Goal: Task Accomplishment & Management: Complete application form

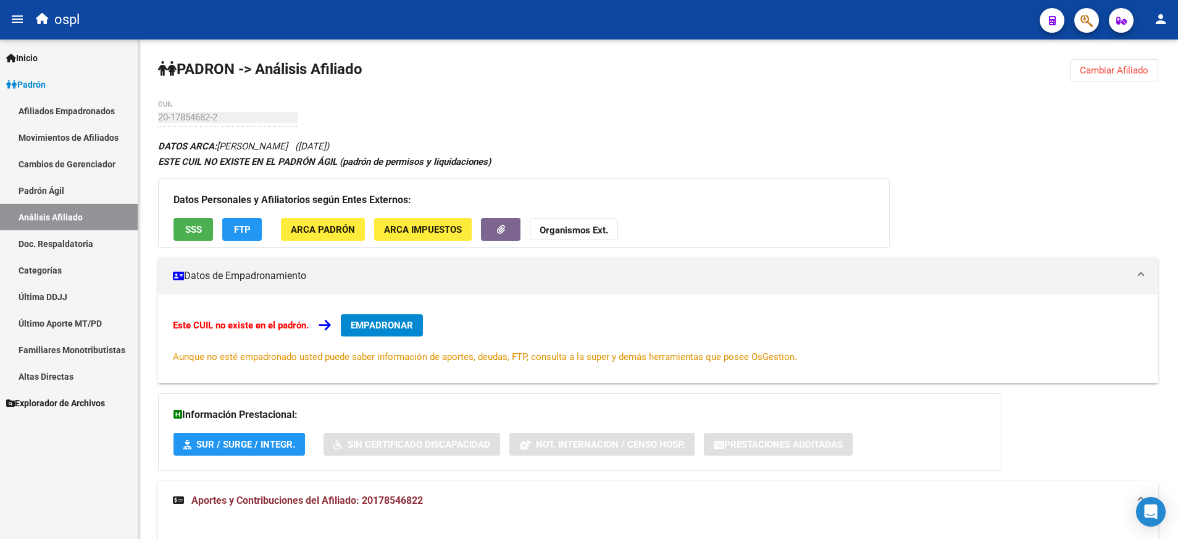
scroll to position [563, 0]
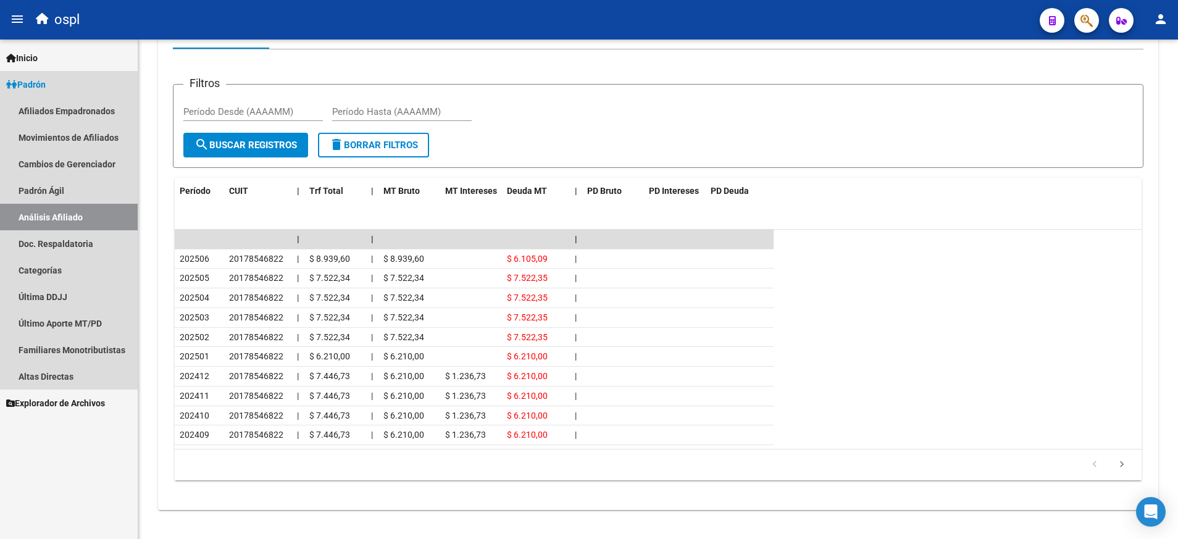
click at [81, 78] on link "Padrón" at bounding box center [69, 84] width 138 height 27
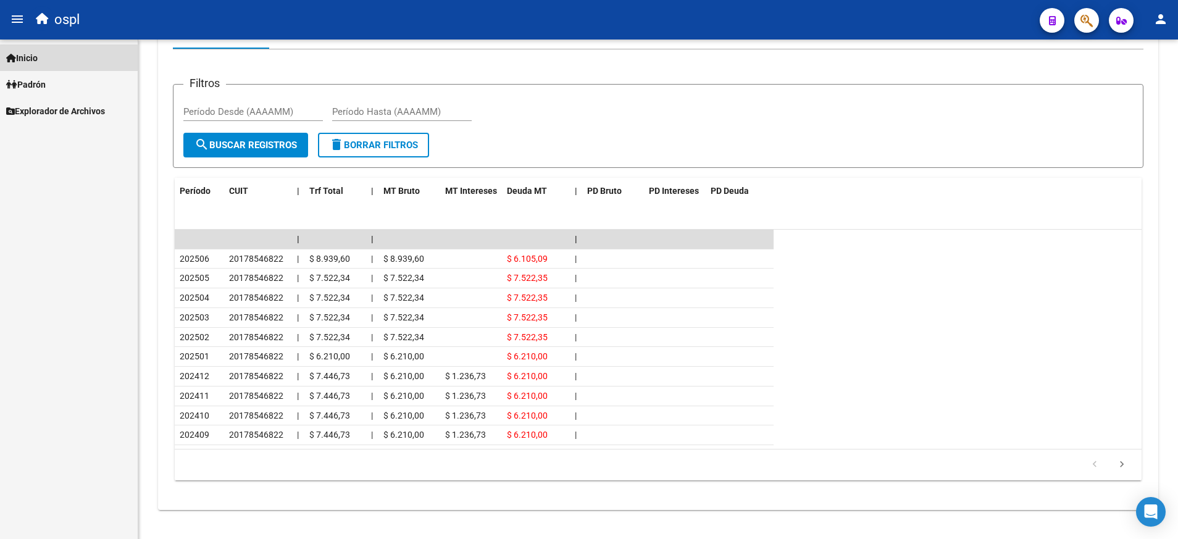
click at [48, 57] on link "Inicio" at bounding box center [69, 57] width 138 height 27
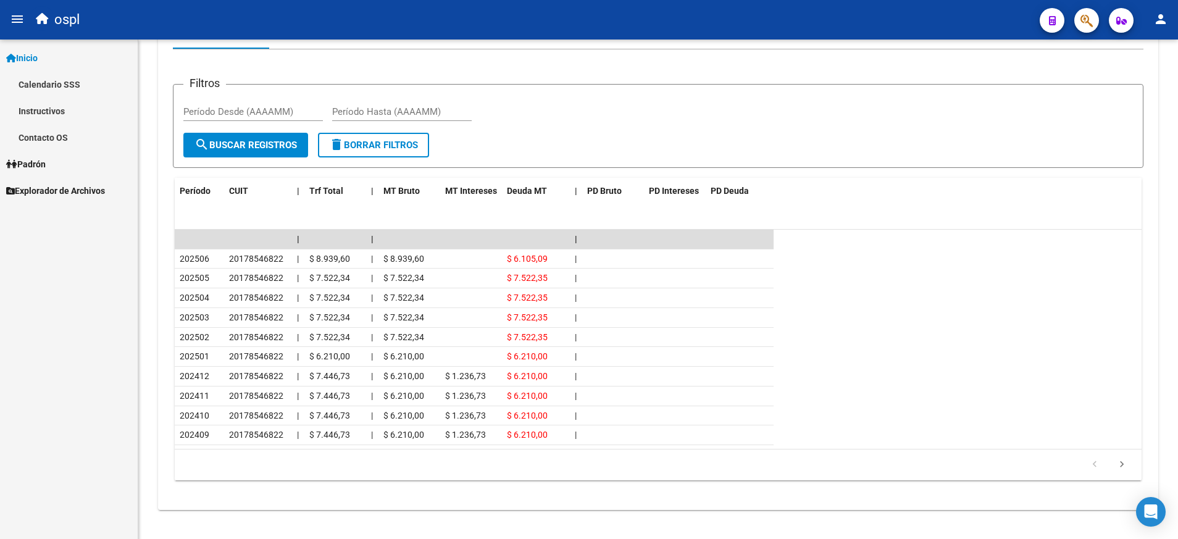
click at [56, 161] on link "Padrón" at bounding box center [69, 164] width 138 height 27
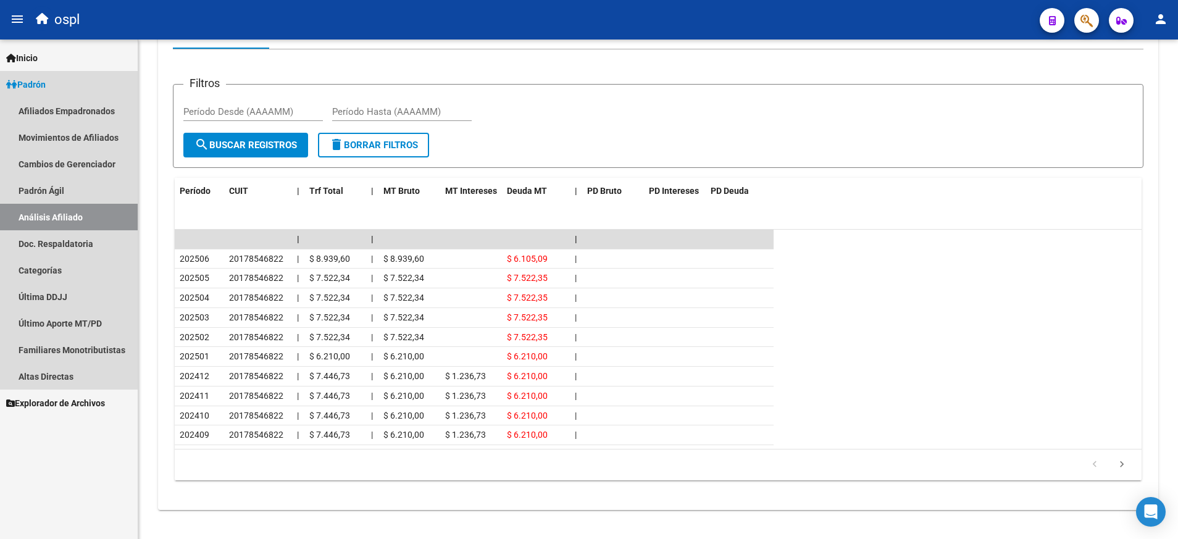
click at [104, 217] on link "Análisis Afiliado" at bounding box center [69, 217] width 138 height 27
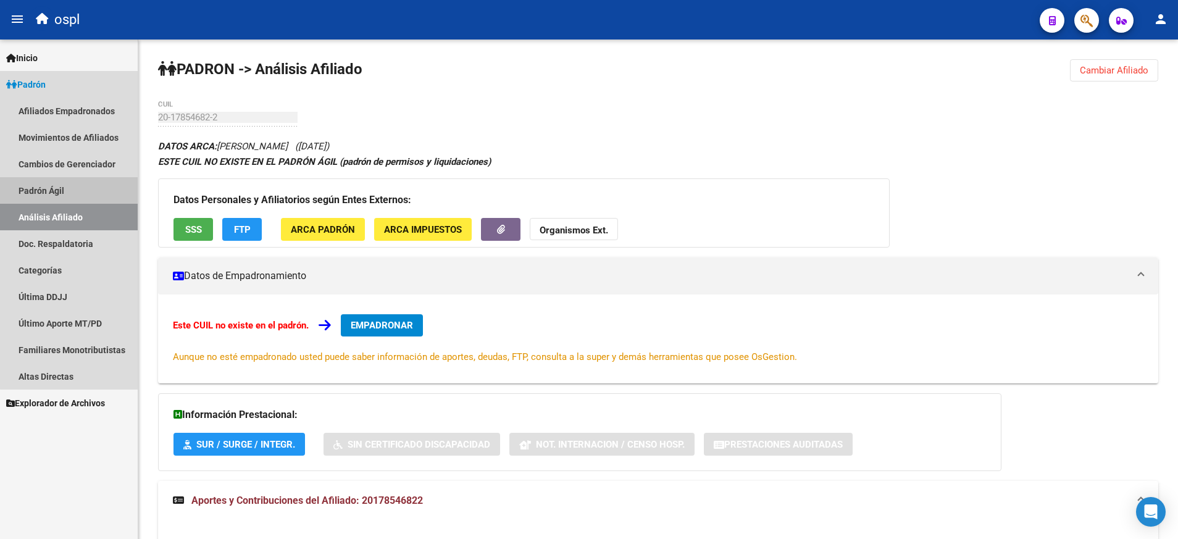
click at [85, 190] on link "Padrón Ágil" at bounding box center [69, 190] width 138 height 27
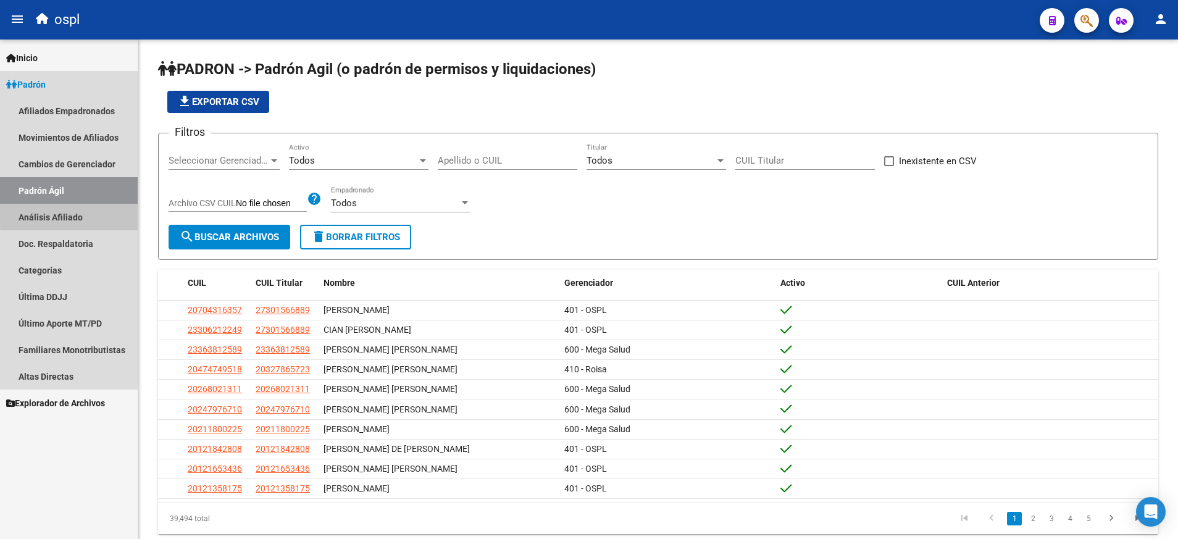
click at [112, 216] on link "Análisis Afiliado" at bounding box center [69, 217] width 138 height 27
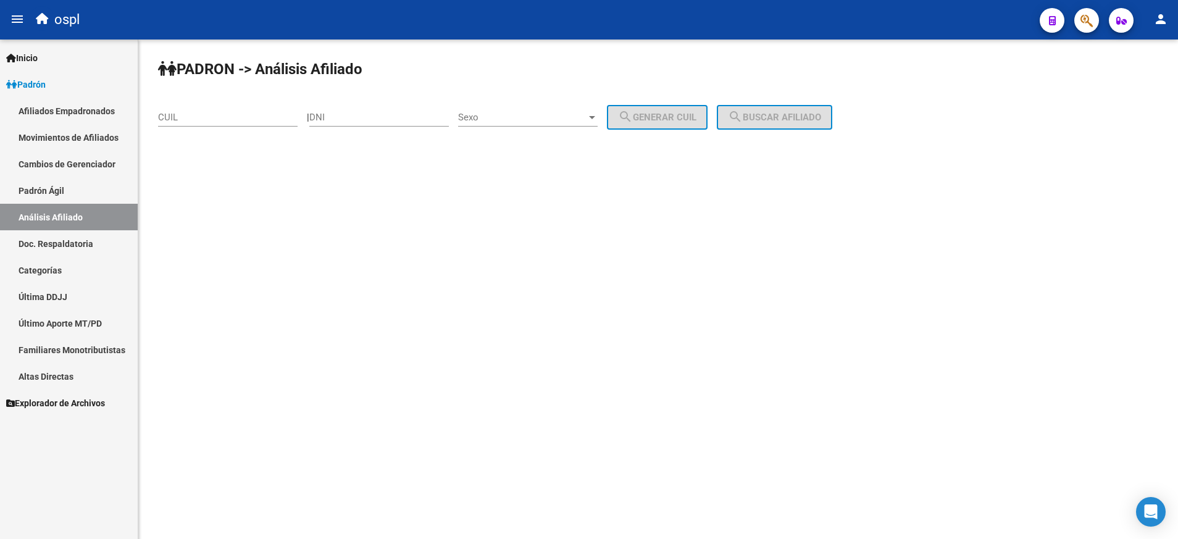
click at [264, 124] on div "CUIL" at bounding box center [228, 113] width 140 height 27
paste input "27-95032672-2"
type input "27-95032672-2"
click at [766, 117] on span "search Buscar afiliado" at bounding box center [774, 117] width 93 height 11
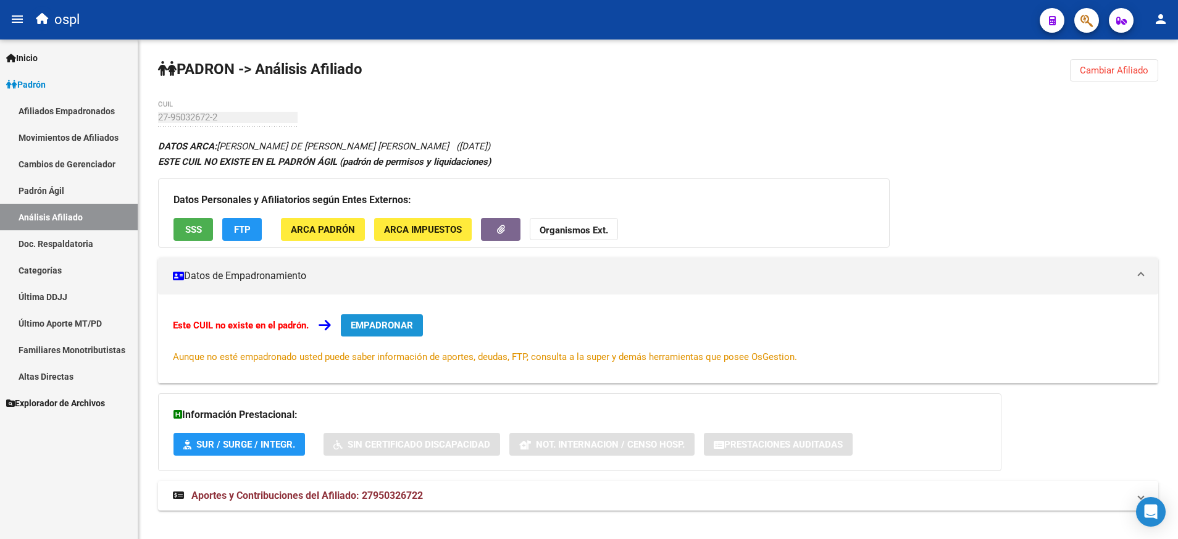
click at [381, 326] on span "EMPADRONAR" at bounding box center [382, 325] width 62 height 11
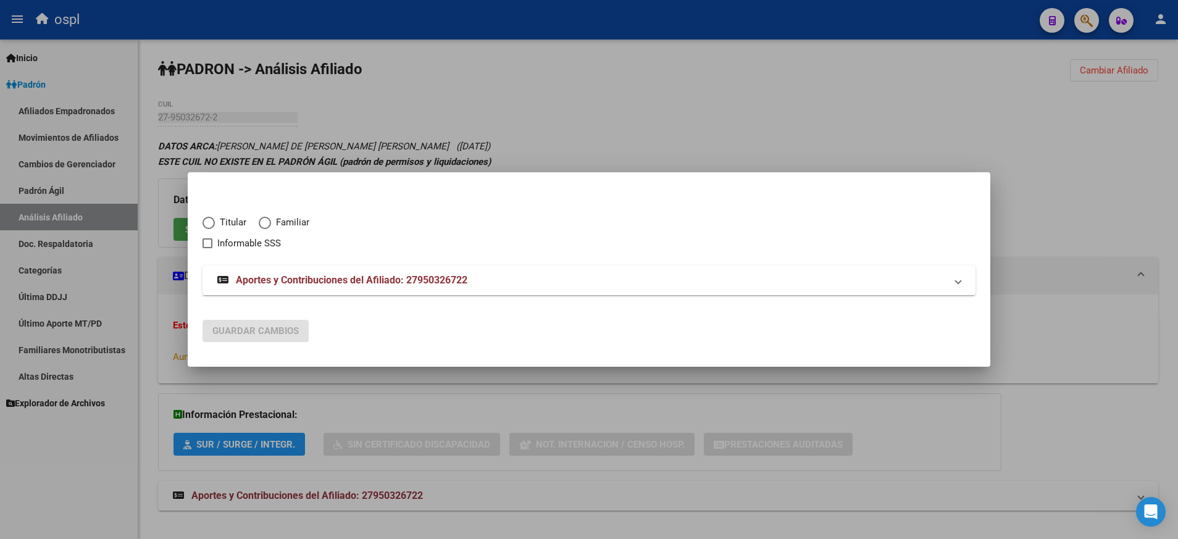
click at [217, 223] on span "Titular" at bounding box center [230, 222] width 31 height 14
click at [215, 223] on input "Titular" at bounding box center [209, 223] width 12 height 12
radio input "true"
checkbox input "true"
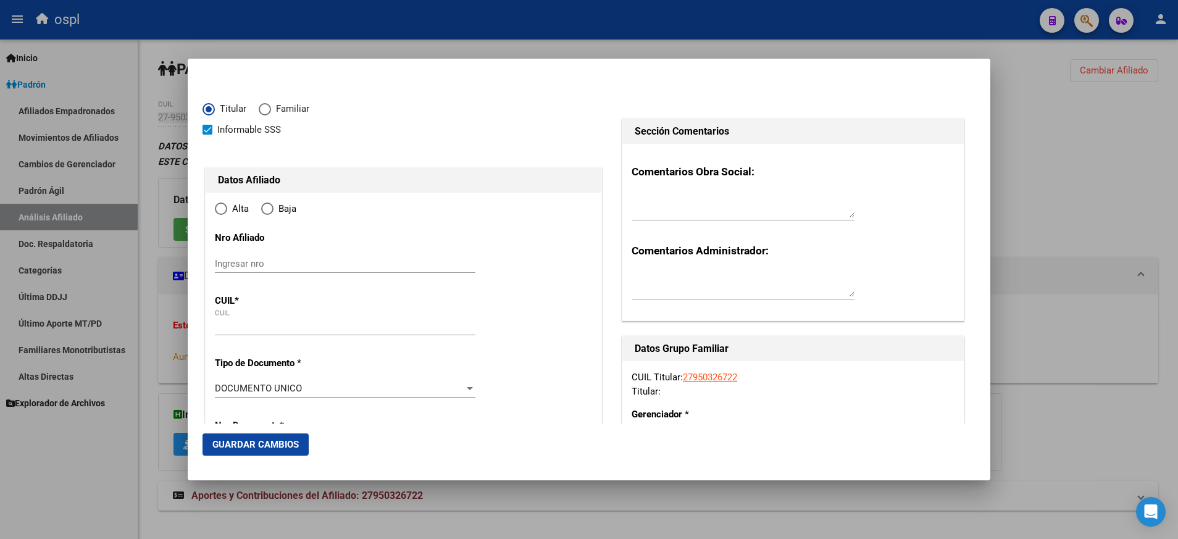
type input "27-95032672-2"
radio input "true"
type input "95032672"
type input "[PERSON_NAME]"
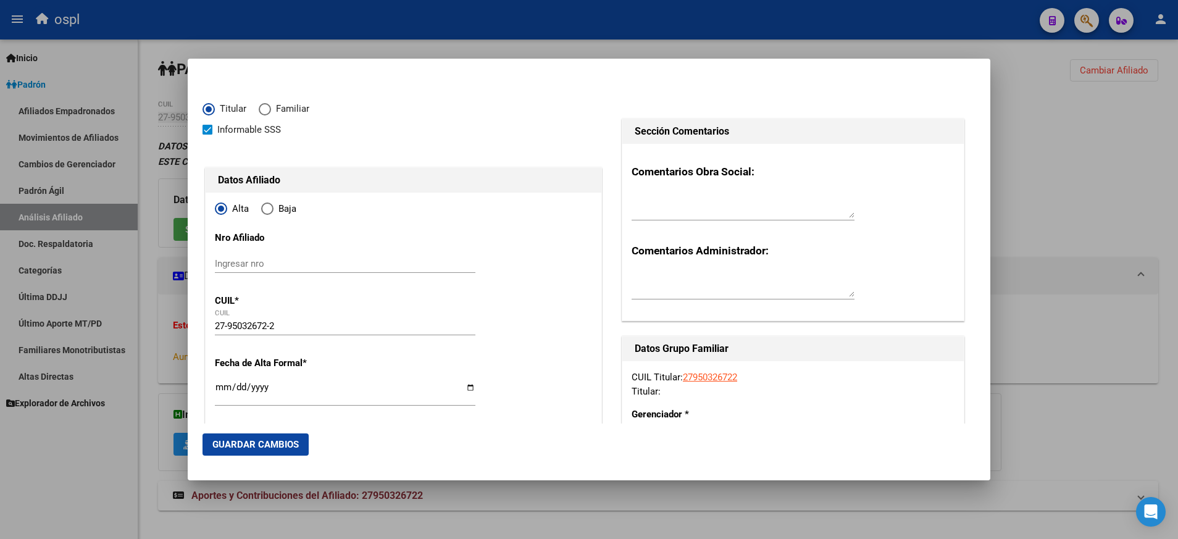
type input "[DATE]"
type input "PRESIDENTE [PERSON_NAME]"
type input "1635"
type input "ESPORA"
type input "1672"
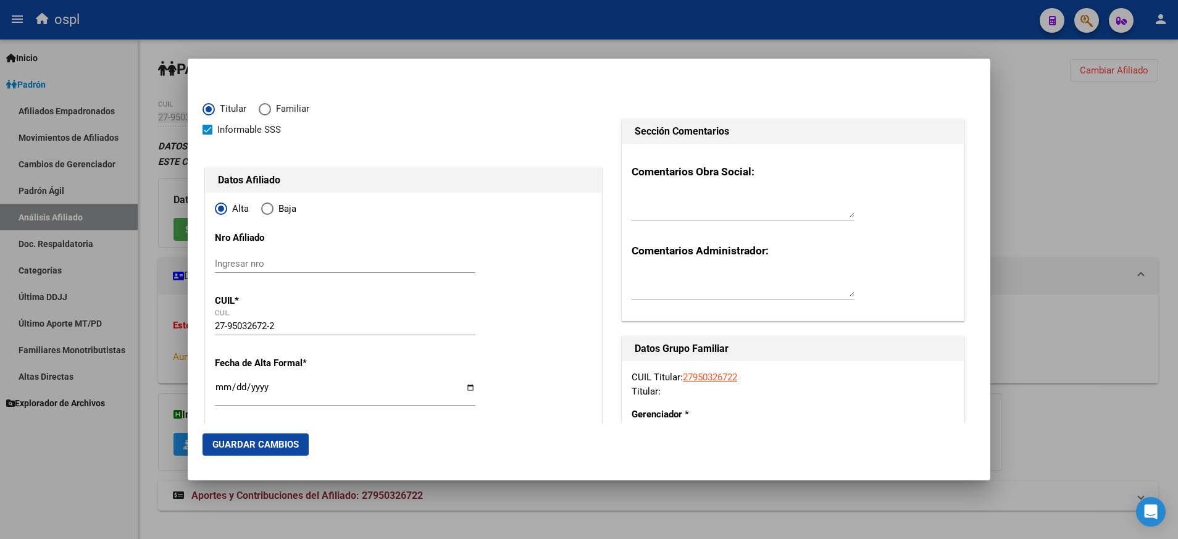
type input "0"
type input "PRESIDENTE [PERSON_NAME]"
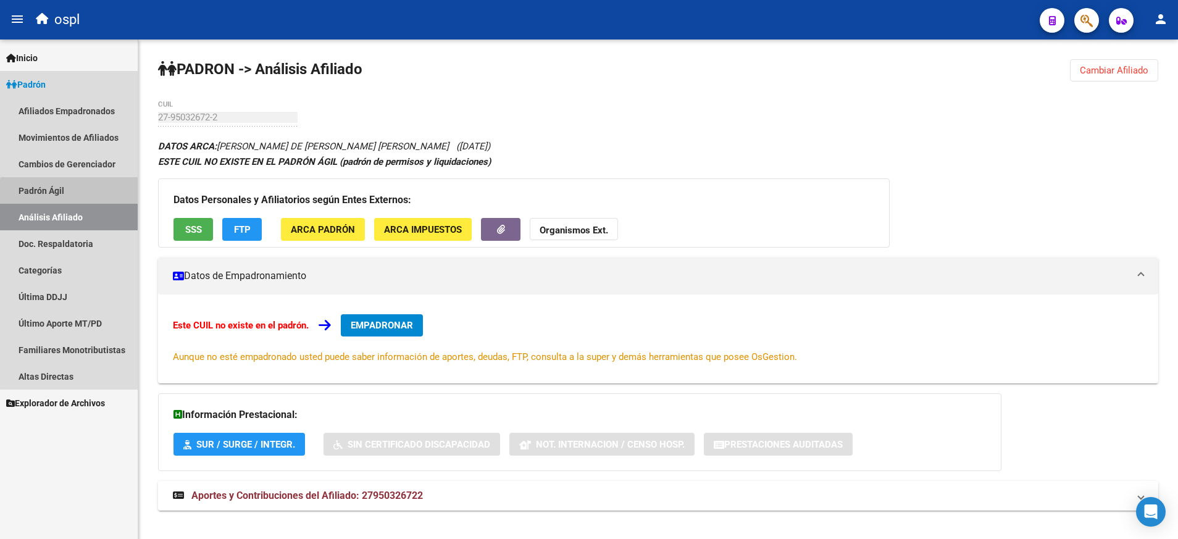
click at [73, 195] on link "Padrón Ágil" at bounding box center [69, 190] width 138 height 27
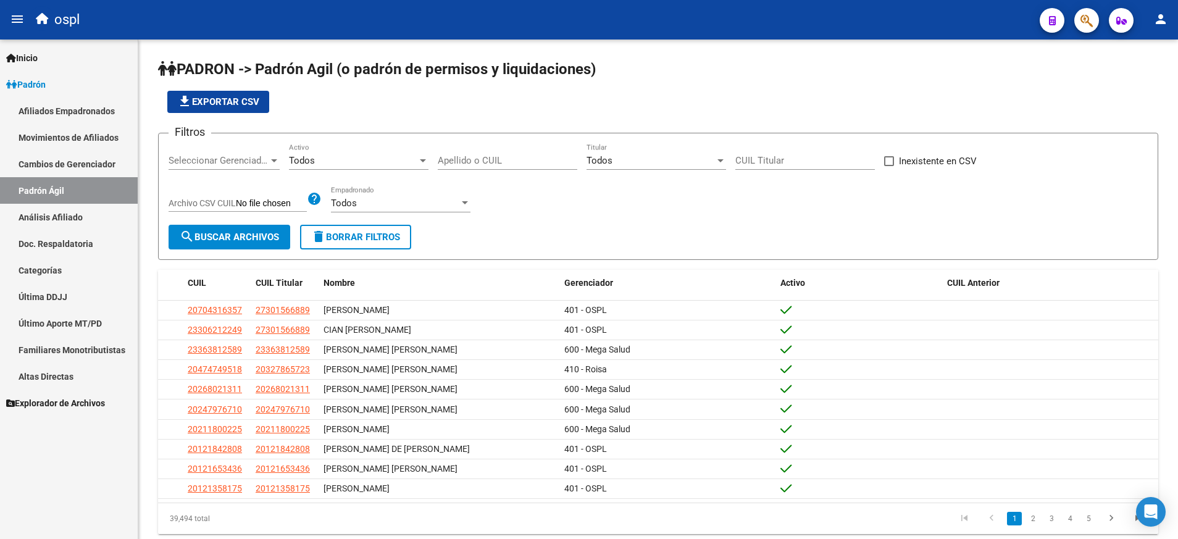
drag, startPoint x: 512, startPoint y: 172, endPoint x: 506, endPoint y: 161, distance: 13.6
click at [506, 161] on div "Apellido o CUIL" at bounding box center [508, 162] width 140 height 38
click at [506, 161] on input "Apellido o CUIL" at bounding box center [508, 160] width 140 height 11
paste input "27950326722"
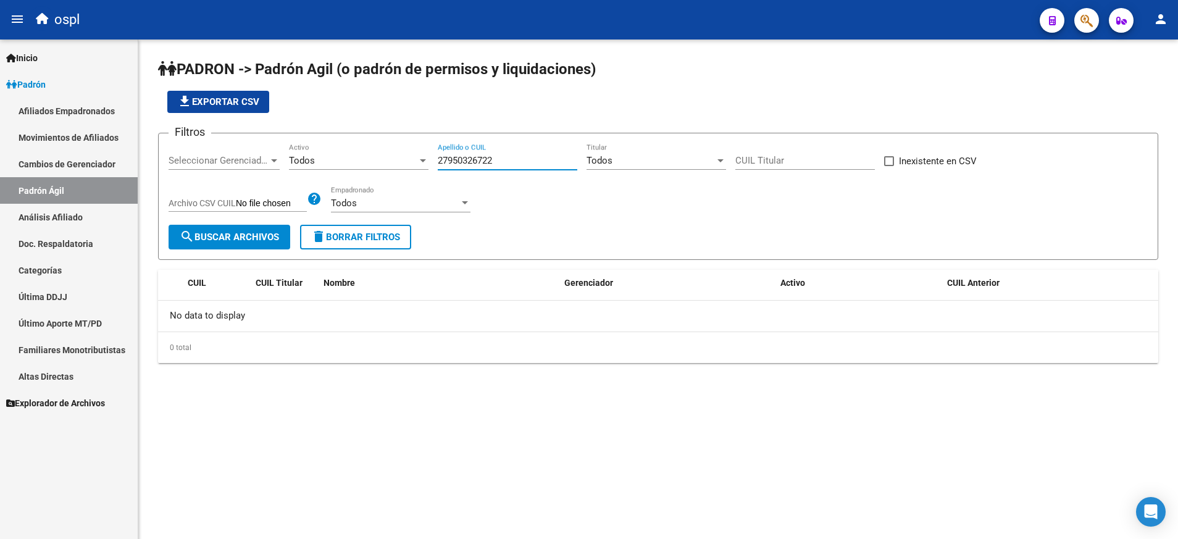
type input "27950326722"
click at [85, 221] on link "Análisis Afiliado" at bounding box center [69, 217] width 138 height 27
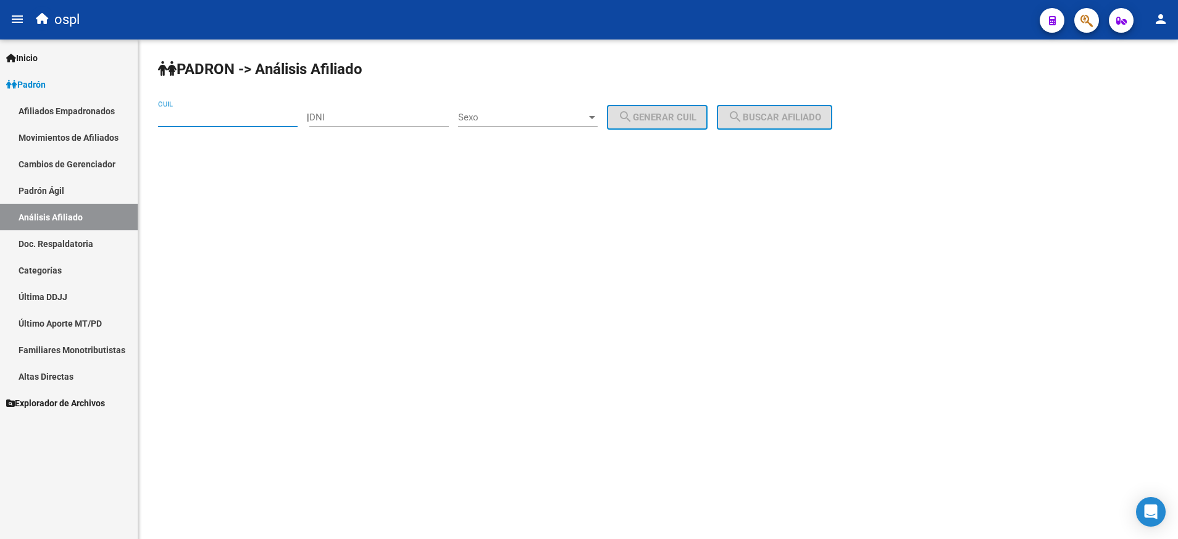
click at [249, 122] on input "CUIL" at bounding box center [228, 117] width 140 height 11
paste input "27-95032672-2"
type input "27-95032672-2"
click at [785, 107] on button "search Buscar afiliado" at bounding box center [774, 117] width 115 height 25
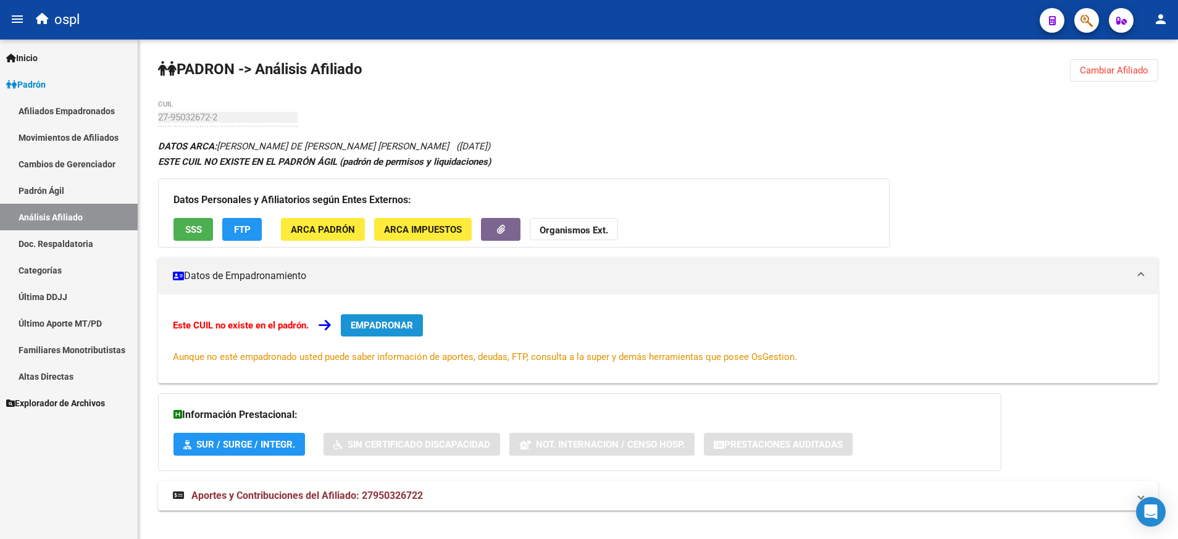
click at [393, 320] on span "EMPADRONAR" at bounding box center [382, 325] width 62 height 11
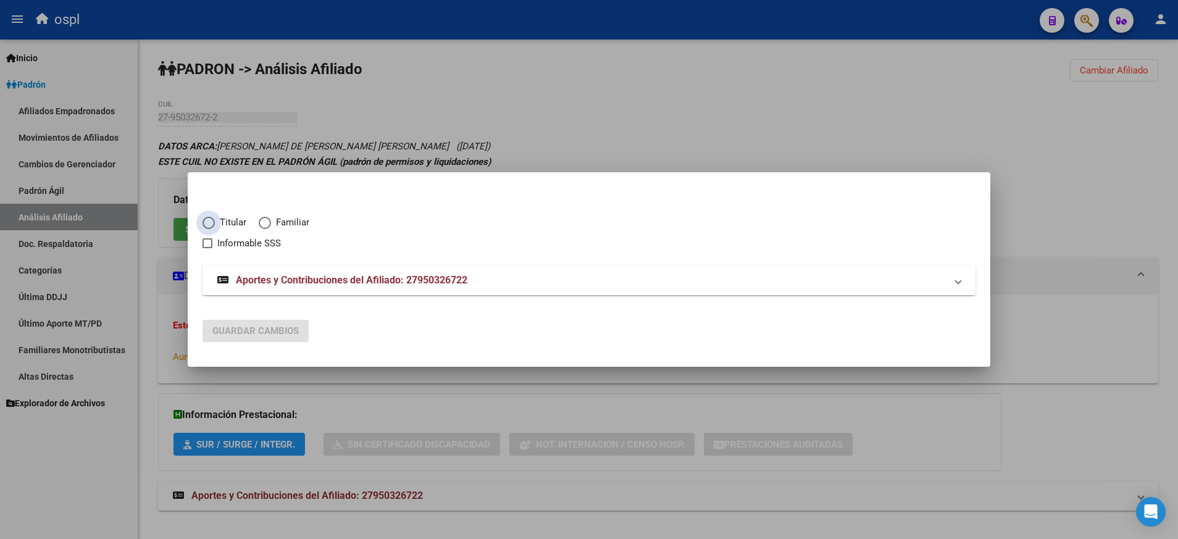
click at [230, 218] on span "Titular" at bounding box center [230, 222] width 31 height 14
click at [215, 218] on input "Titular" at bounding box center [209, 223] width 12 height 12
radio input "true"
checkbox input "true"
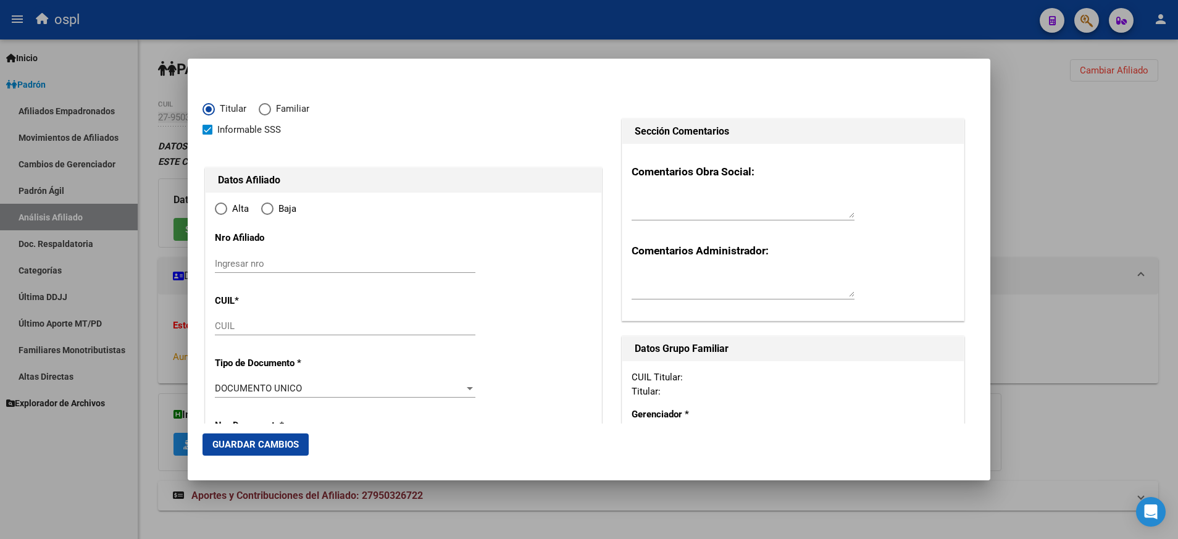
type input "27-95032672-2"
radio input "true"
type input "95032672"
type input "[PERSON_NAME]"
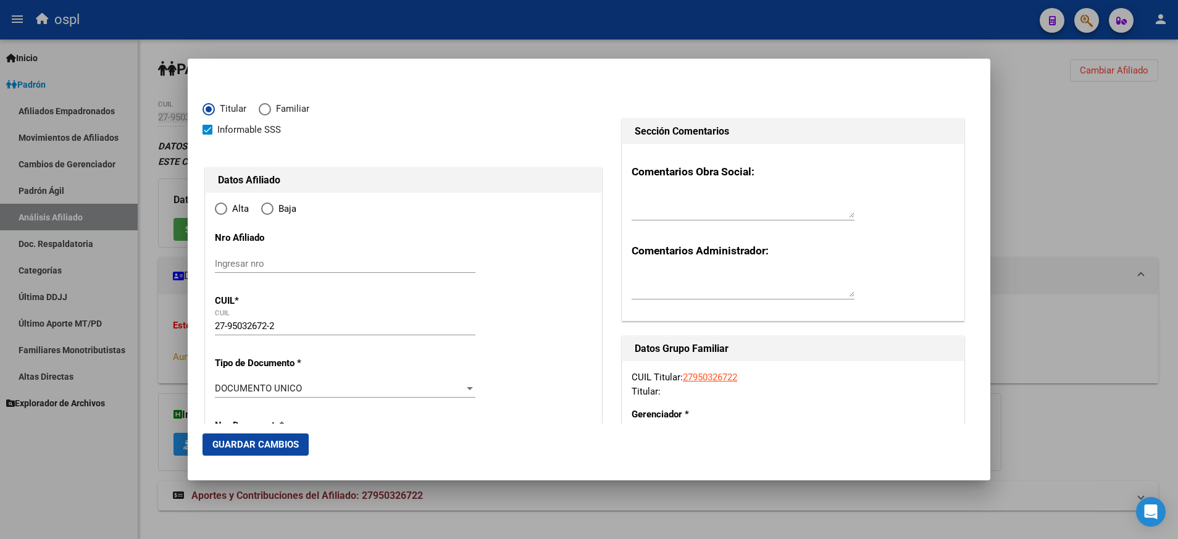
type input "[DATE]"
type input "PRESIDENTE [PERSON_NAME]"
type input "1635"
type input "ESPORA"
type input "1672"
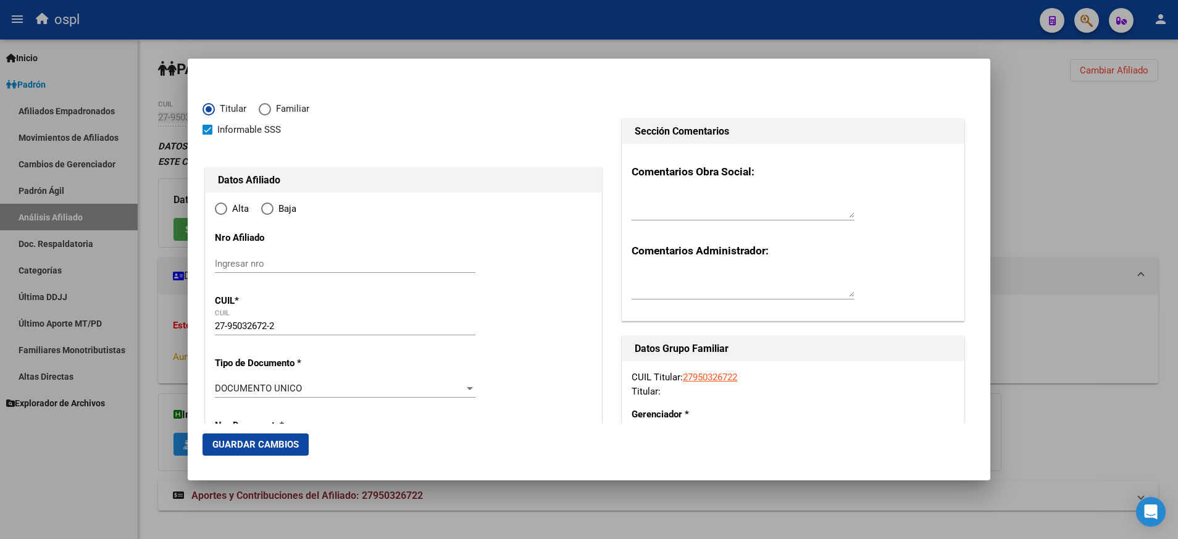
type input "0"
type input "PRESIDENTE [PERSON_NAME]"
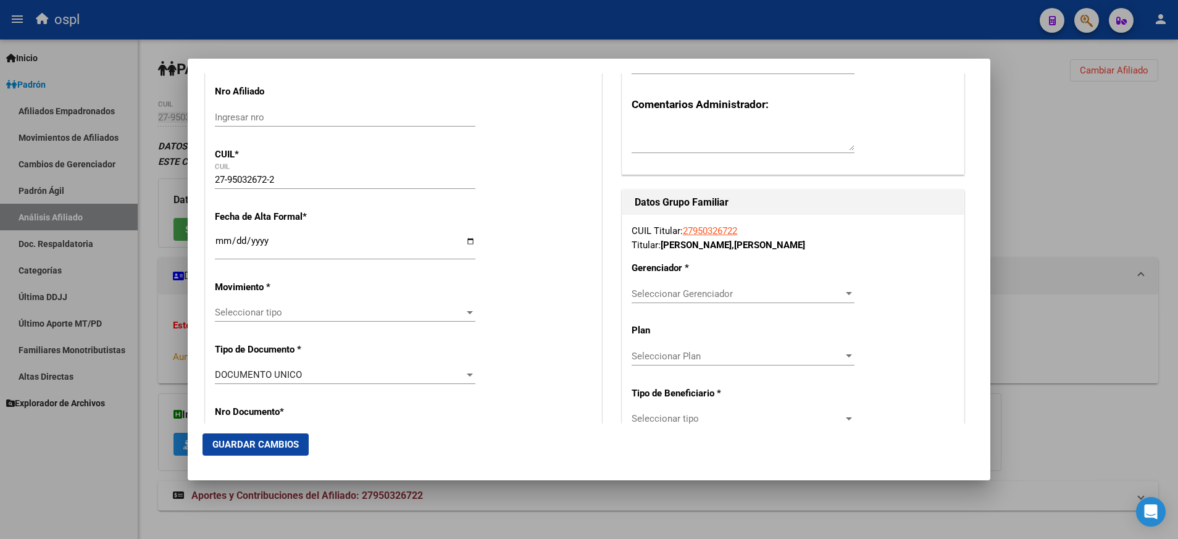
scroll to position [152, 0]
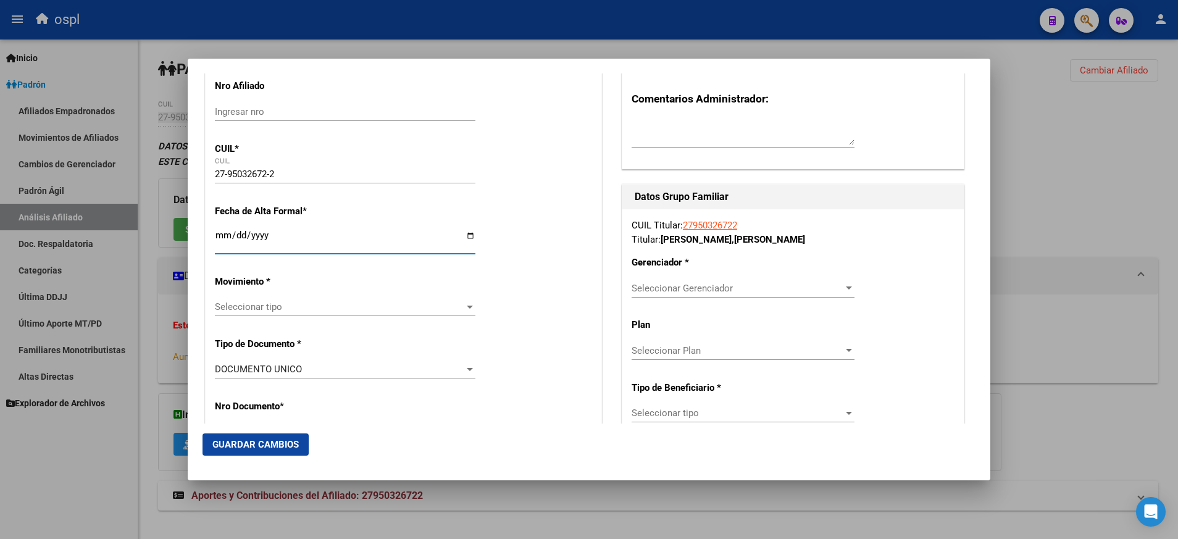
click at [466, 236] on input "Ingresar fecha" at bounding box center [345, 240] width 261 height 20
type input "[DATE]"
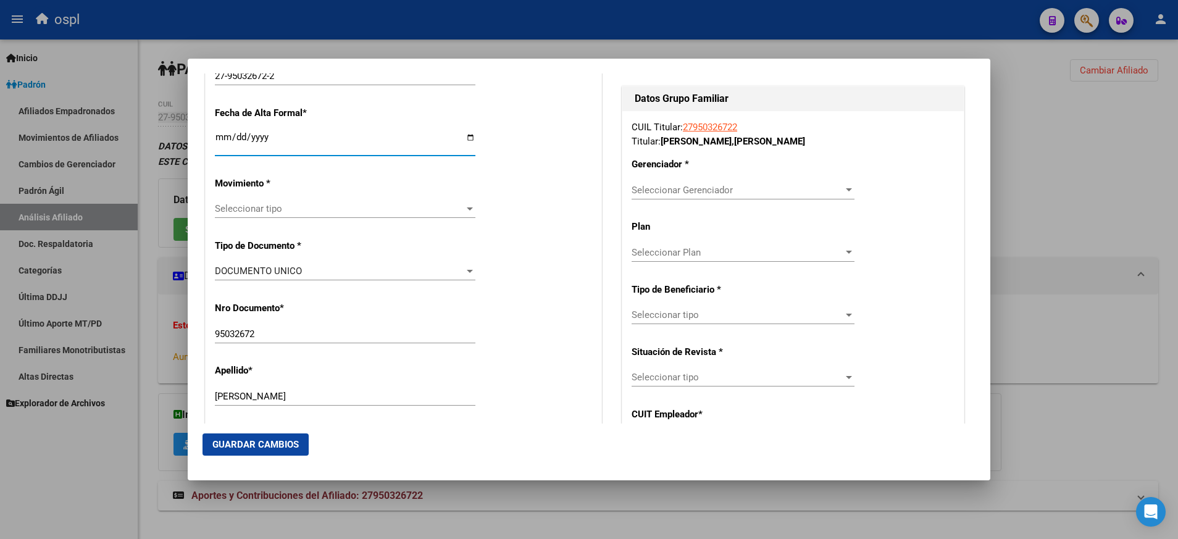
scroll to position [251, 0]
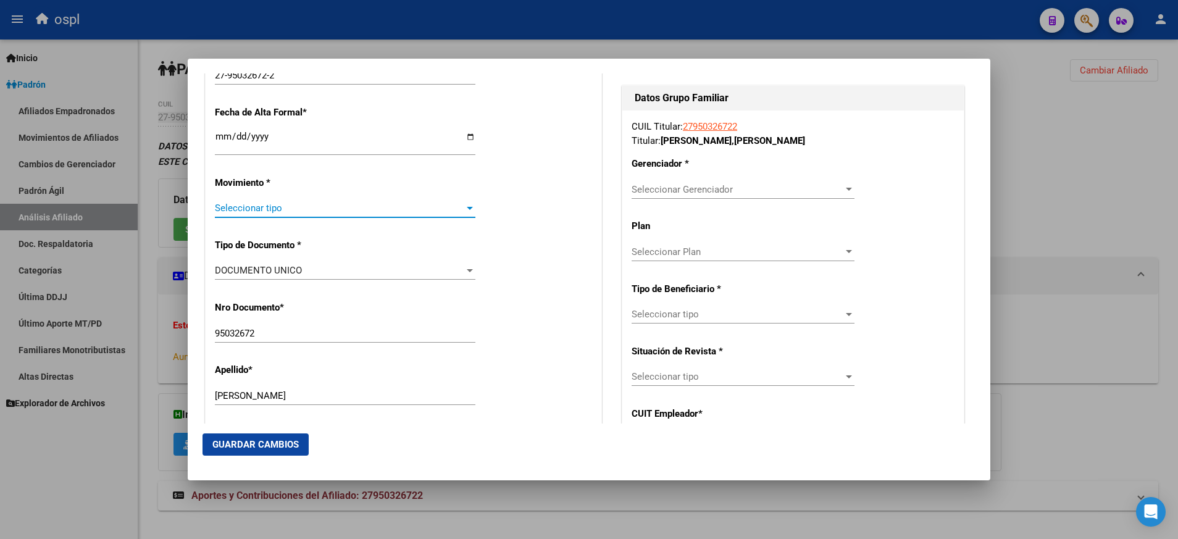
click at [464, 206] on div at bounding box center [469, 208] width 11 height 10
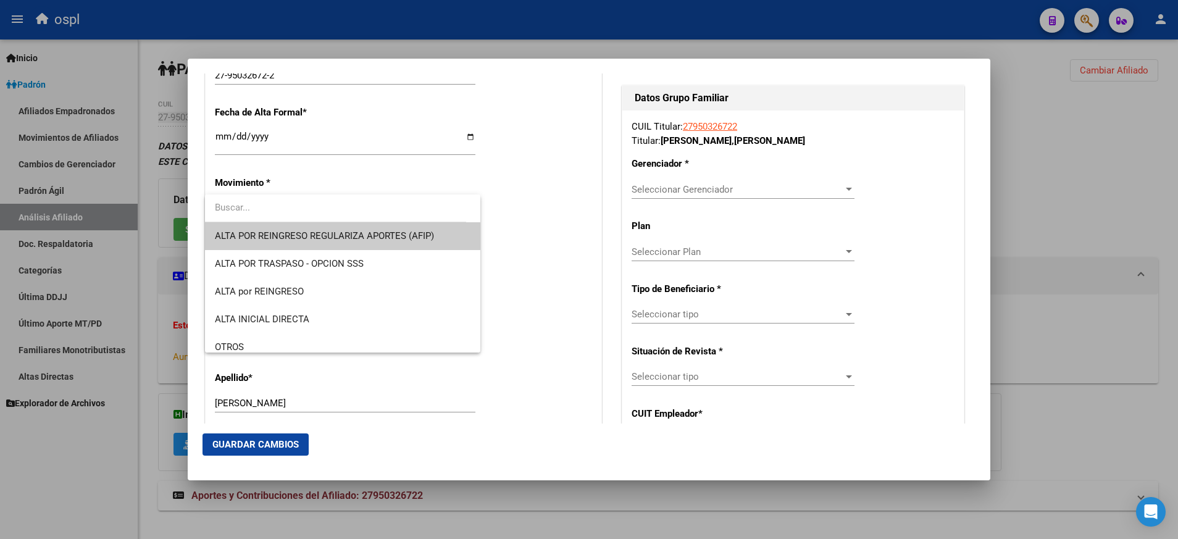
scroll to position [37, 0]
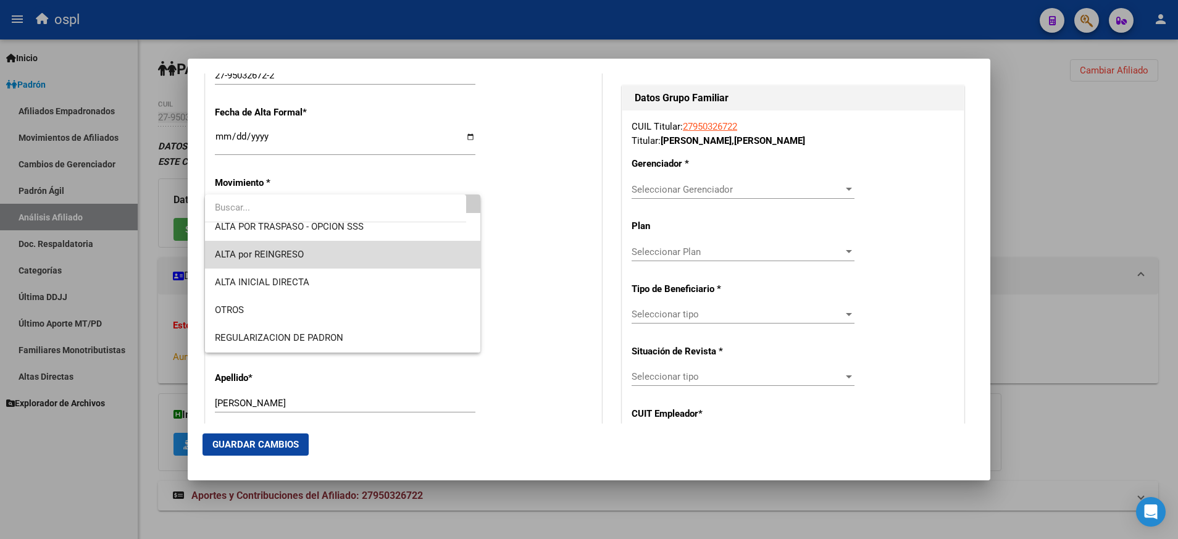
click at [377, 256] on span "ALTA por REINGRESO" at bounding box center [343, 255] width 256 height 28
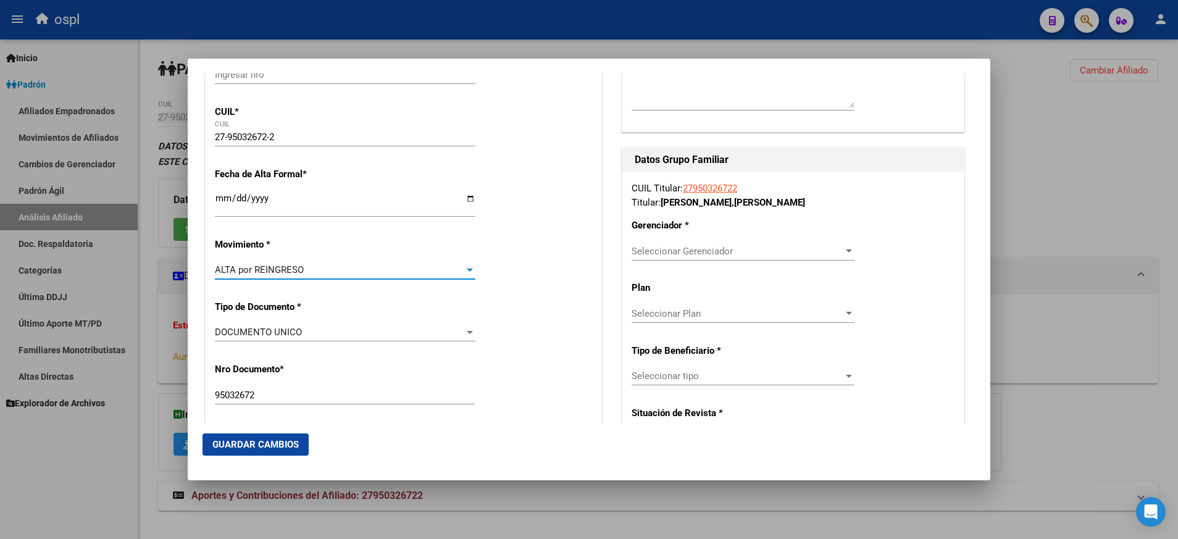
scroll to position [257, 0]
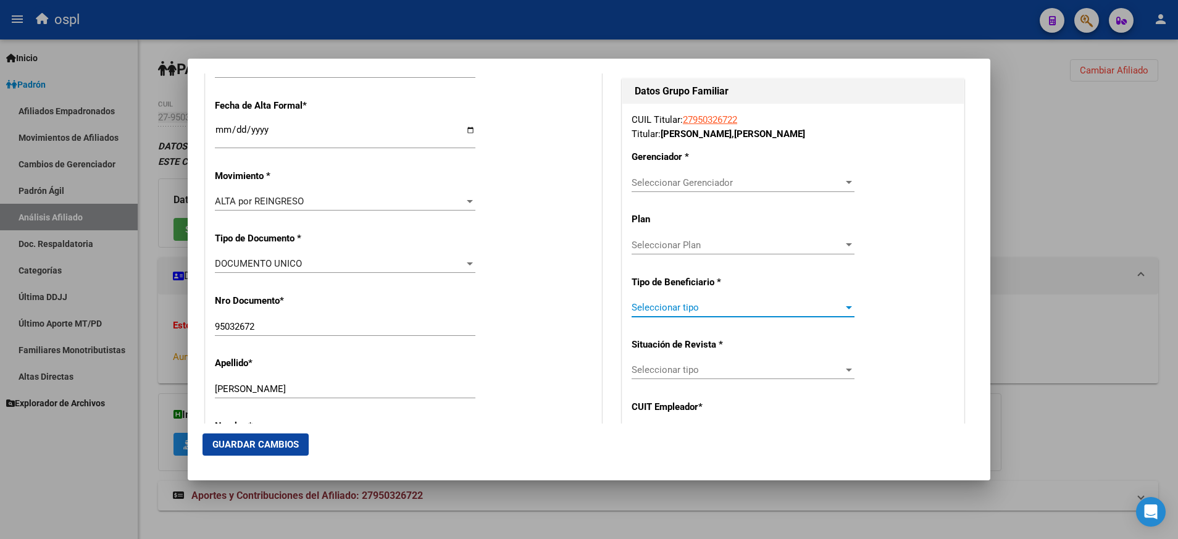
click at [843, 304] on div at bounding box center [848, 308] width 11 height 10
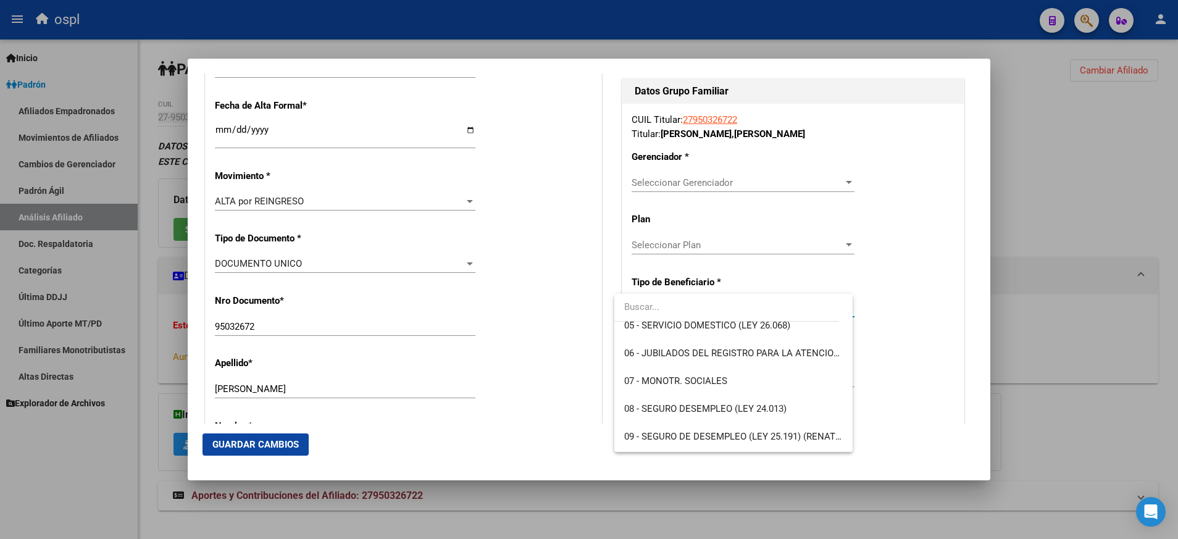
scroll to position [143, 0]
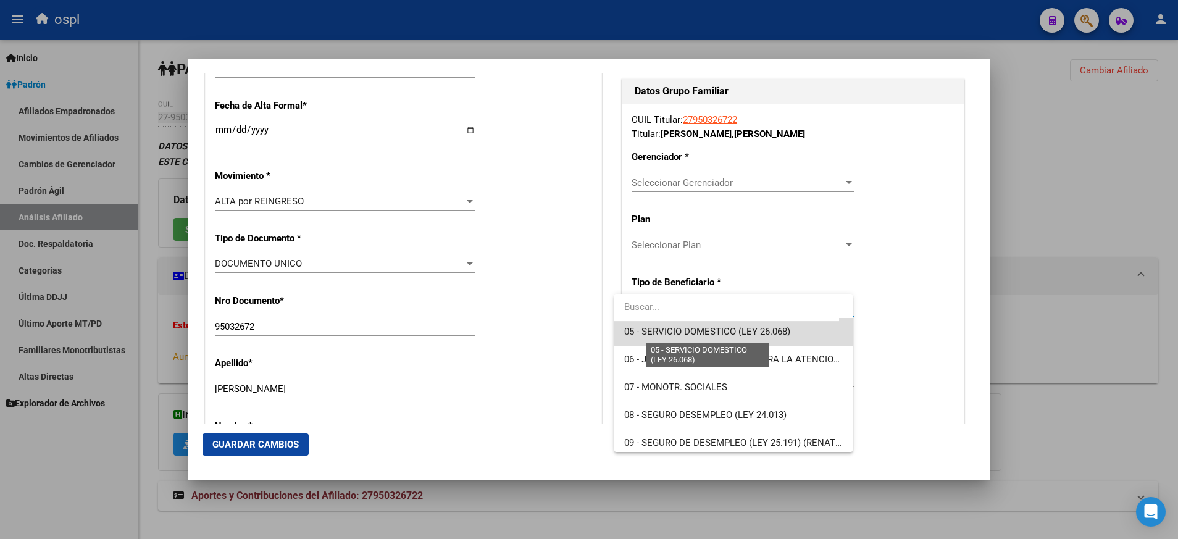
click at [782, 331] on span "05 - SERVICIO DOMESTICO (LEY 26.068)" at bounding box center [707, 331] width 166 height 11
type input "27-95032672-2"
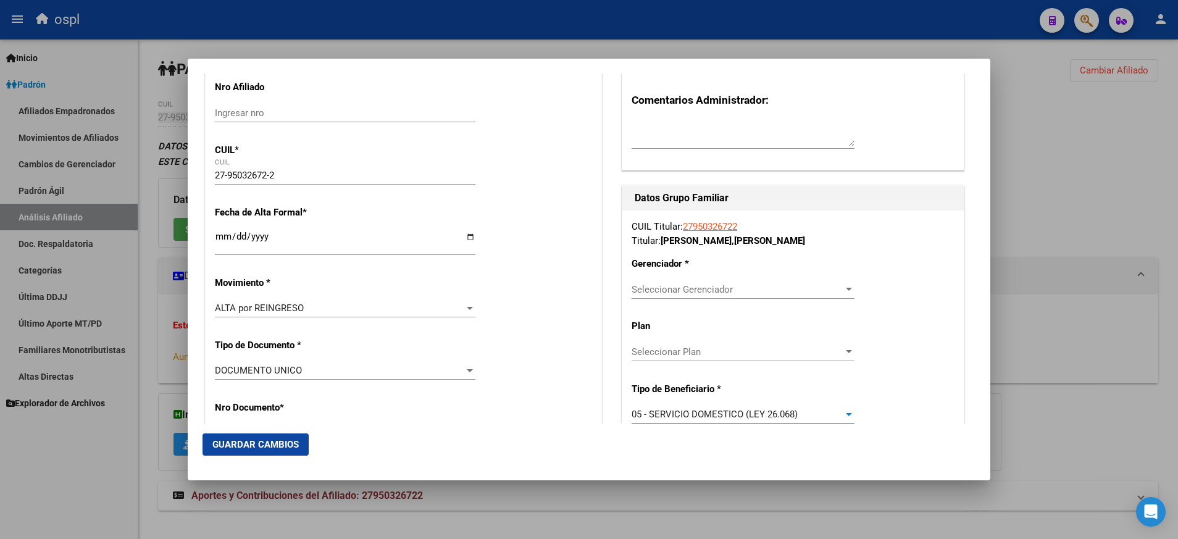
scroll to position [152, 0]
click at [843, 291] on div at bounding box center [848, 288] width 11 height 10
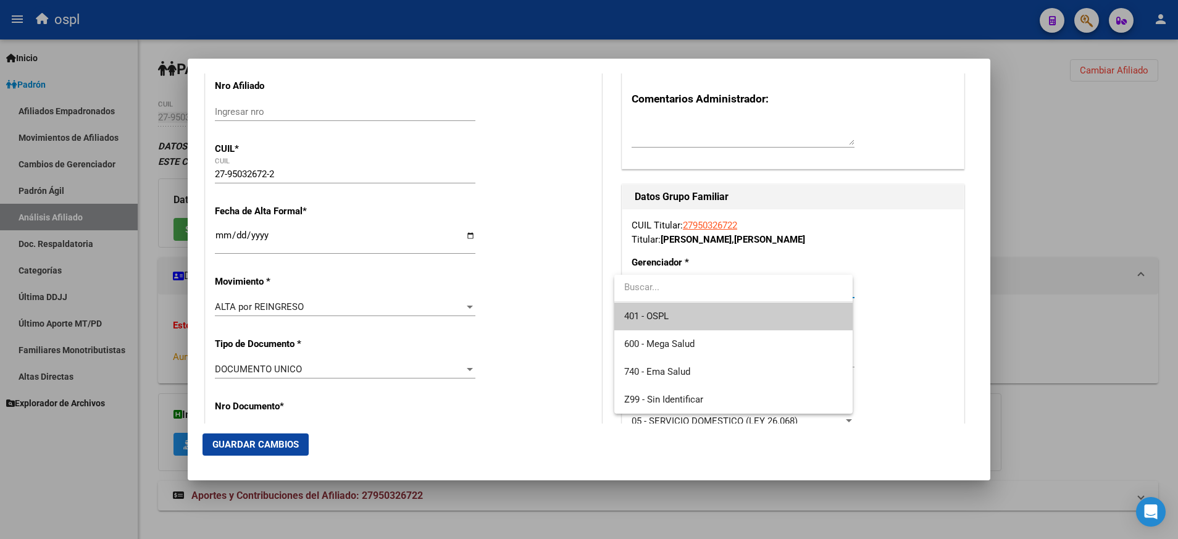
click at [950, 292] on div at bounding box center [589, 269] width 1178 height 539
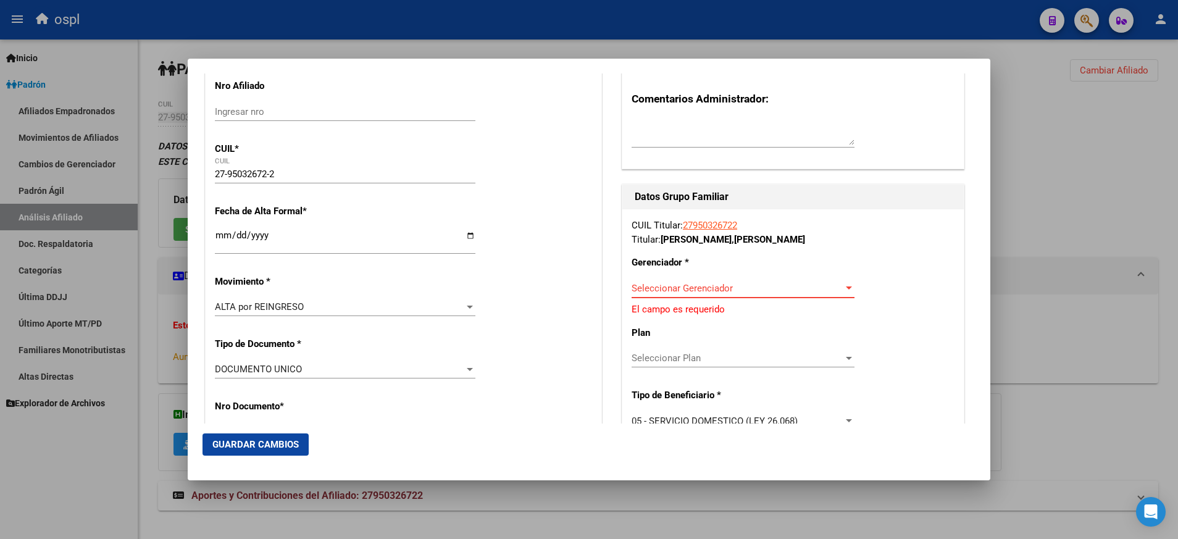
click at [829, 291] on span "Seleccionar Gerenciador" at bounding box center [738, 288] width 212 height 11
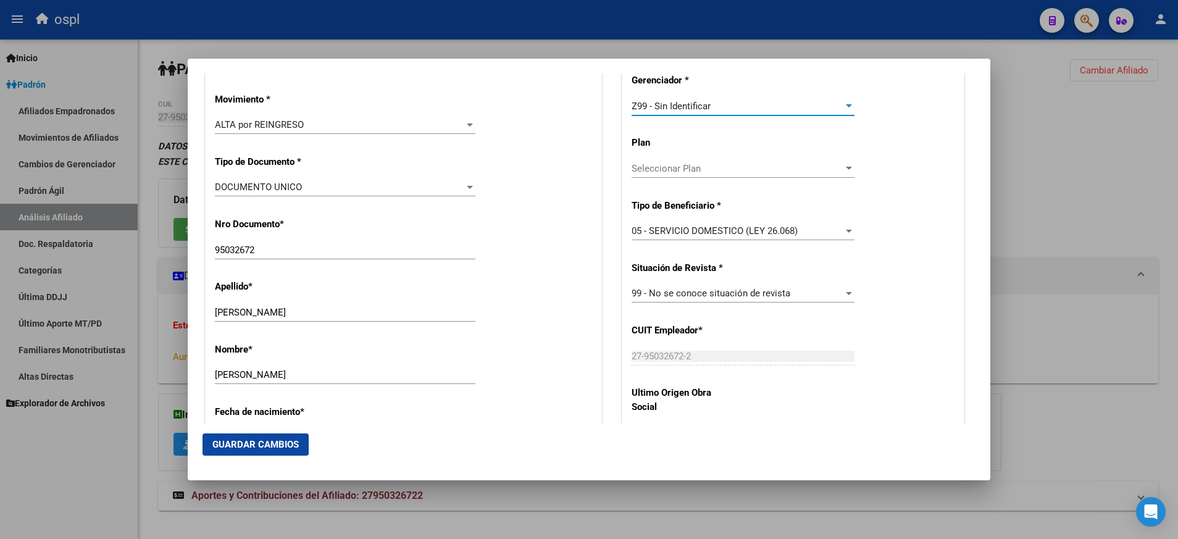
scroll to position [0, 0]
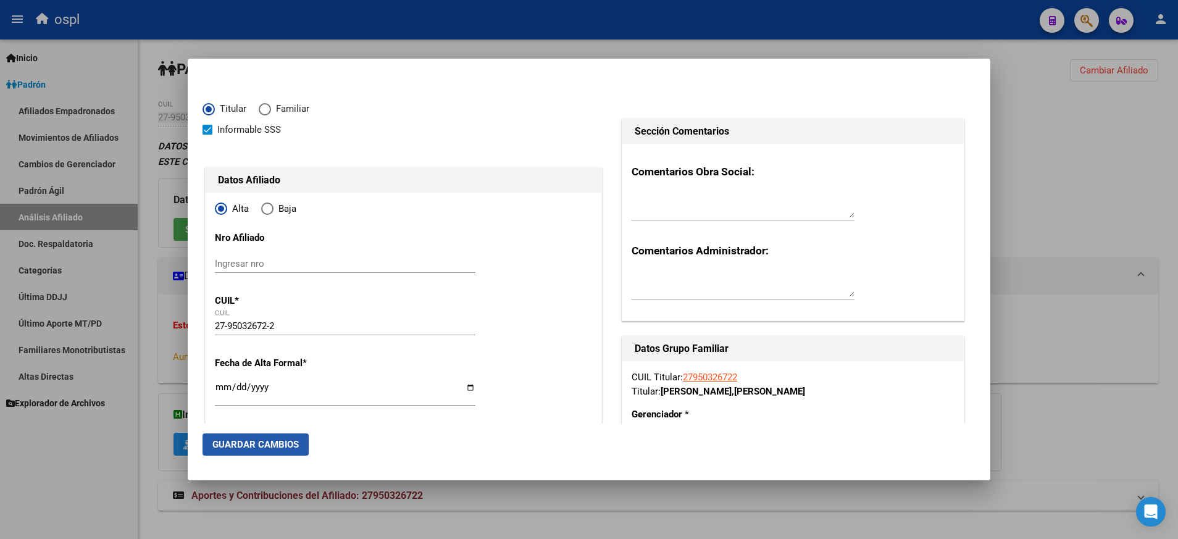
click at [251, 443] on span "Guardar Cambios" at bounding box center [255, 444] width 86 height 11
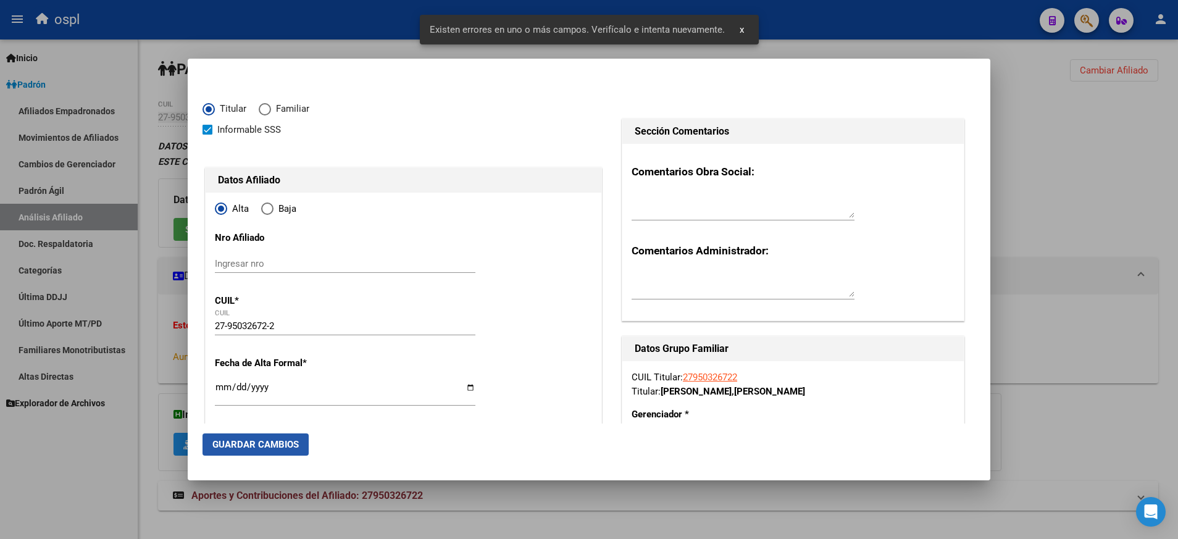
click at [251, 443] on span "Guardar Cambios" at bounding box center [255, 444] width 86 height 11
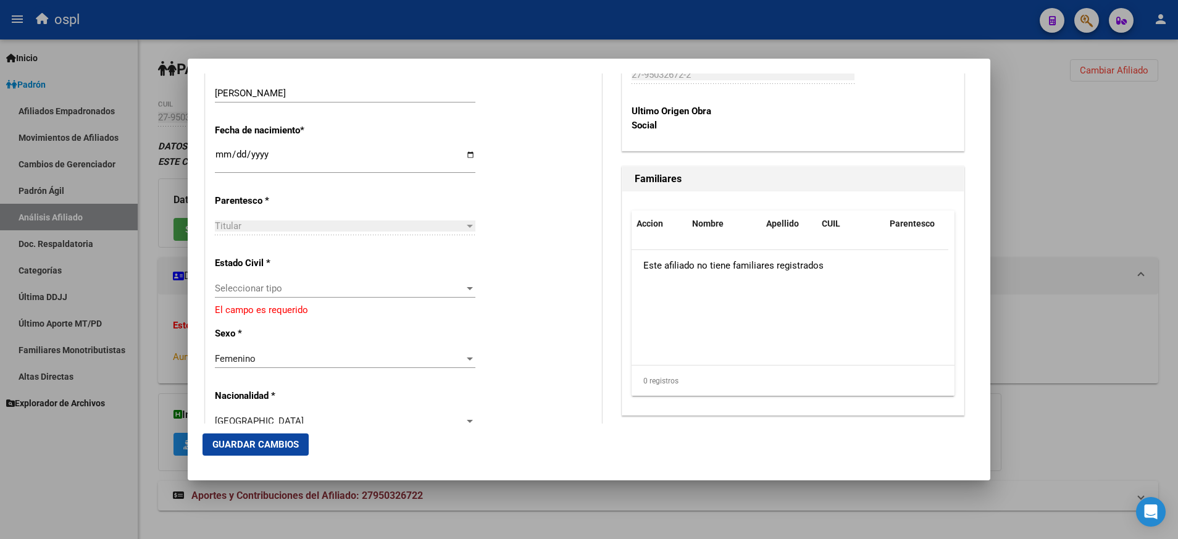
scroll to position [633, 0]
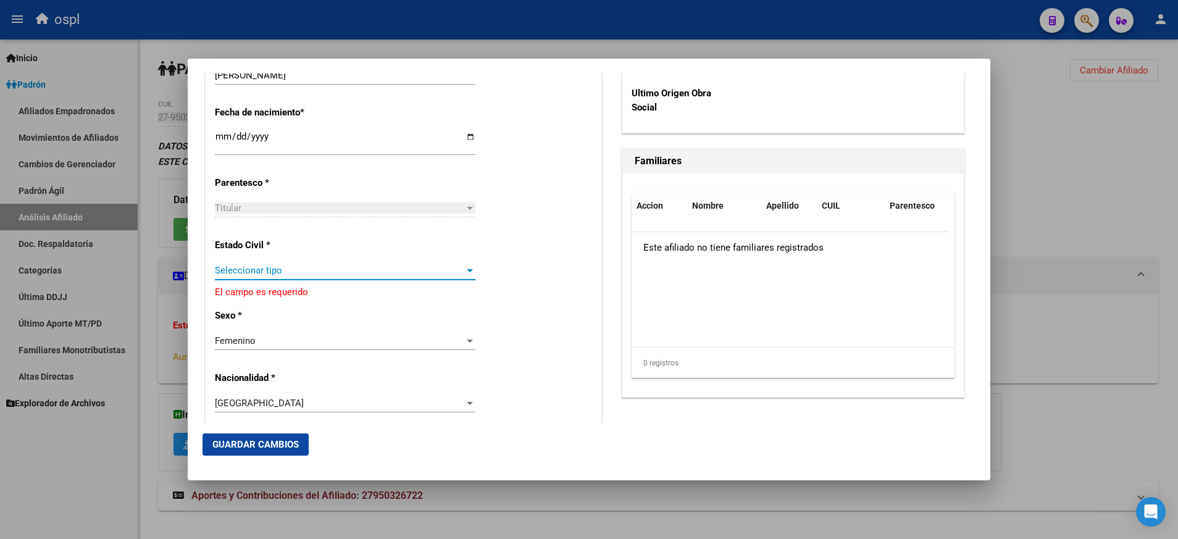
click at [465, 268] on div at bounding box center [469, 270] width 11 height 10
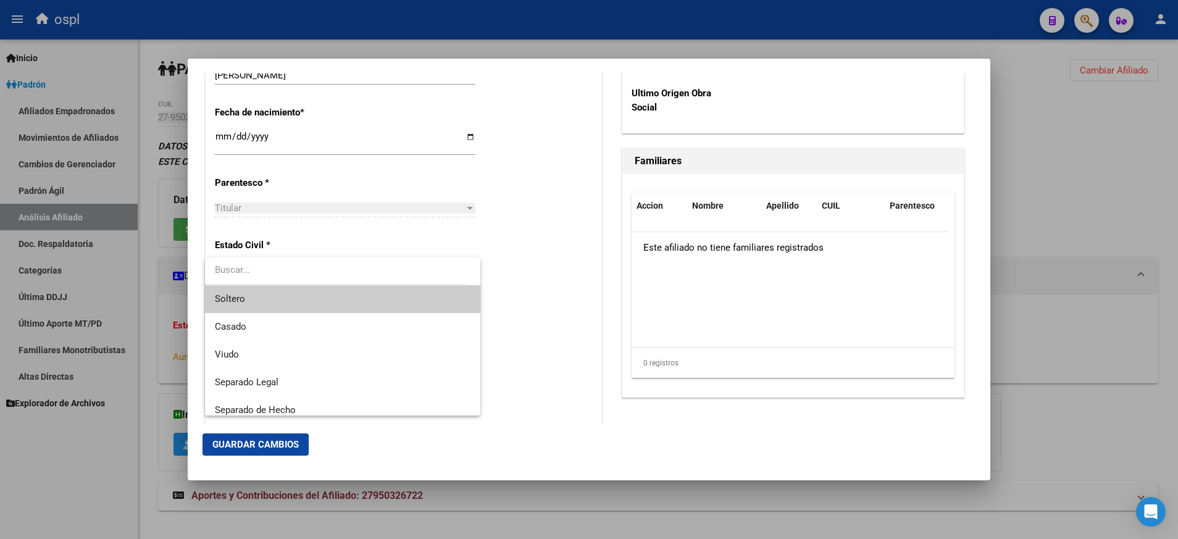
click at [426, 294] on span "Soltero" at bounding box center [343, 299] width 256 height 28
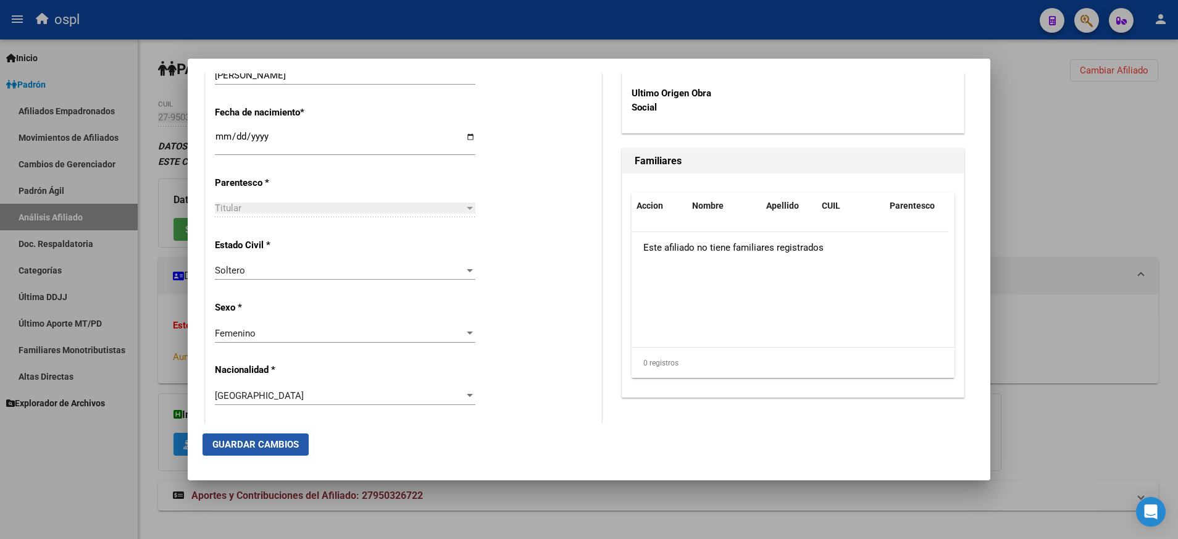
click at [275, 451] on button "Guardar Cambios" at bounding box center [256, 444] width 106 height 22
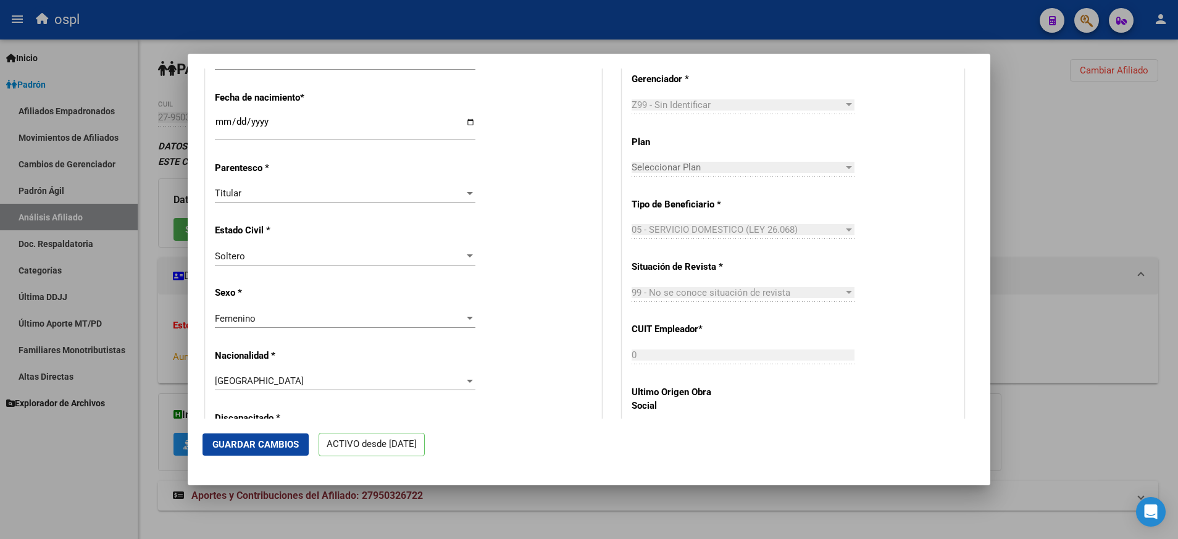
scroll to position [1506, 0]
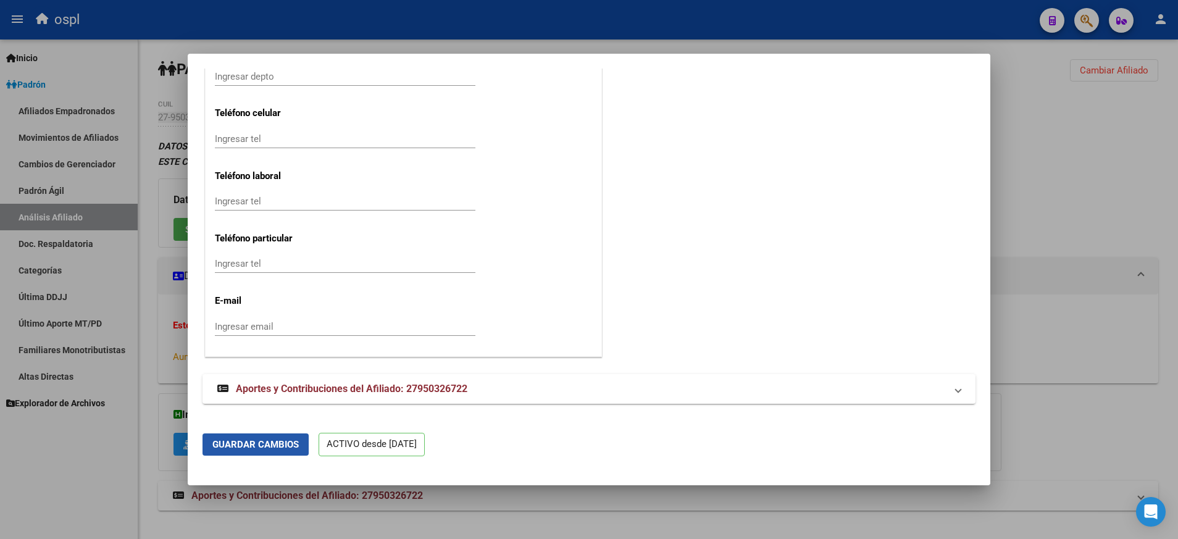
click at [284, 441] on span "Guardar Cambios" at bounding box center [255, 444] width 86 height 11
